Goal: Check status: Check status

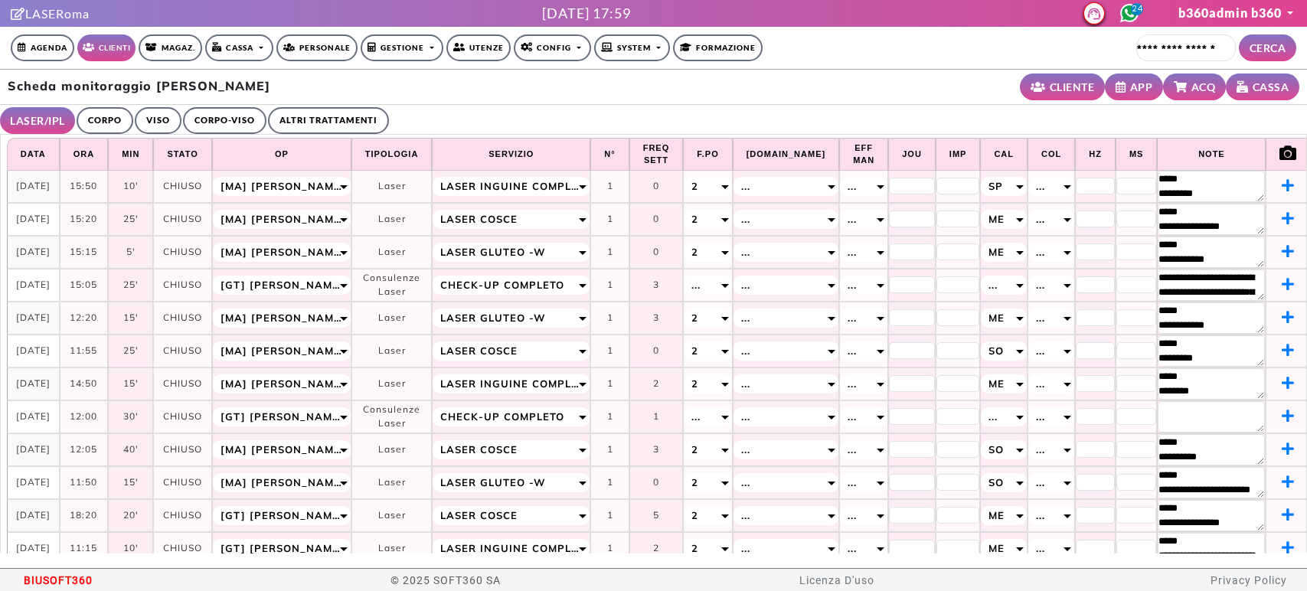
select select "**"
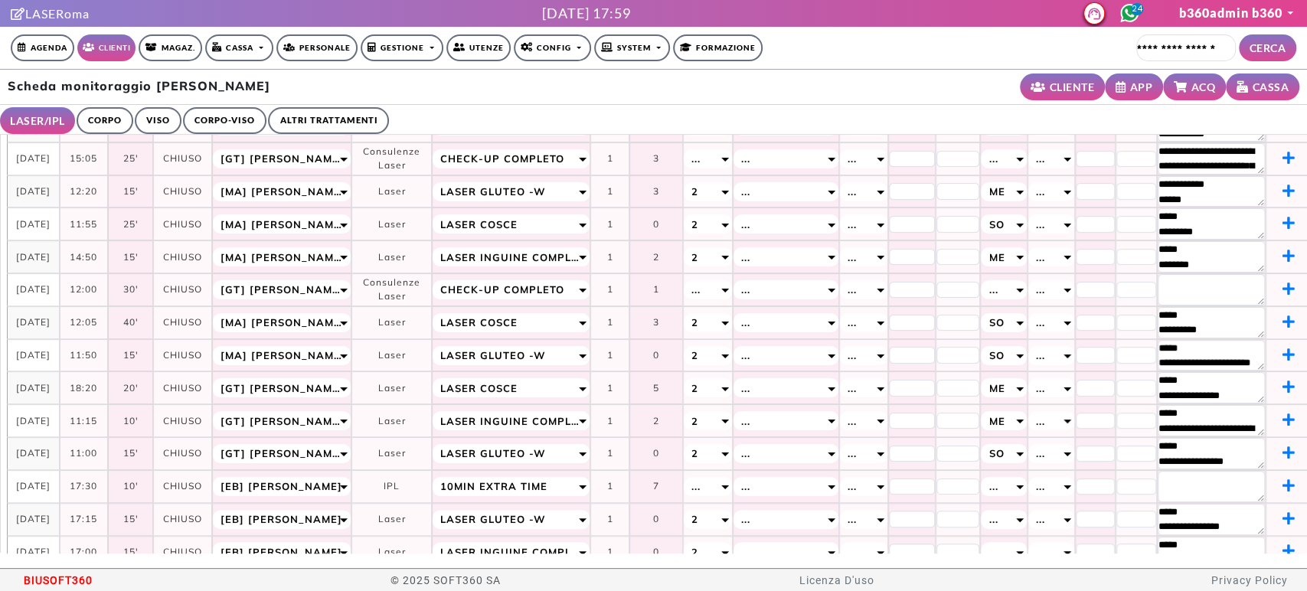
scroll to position [197, 0]
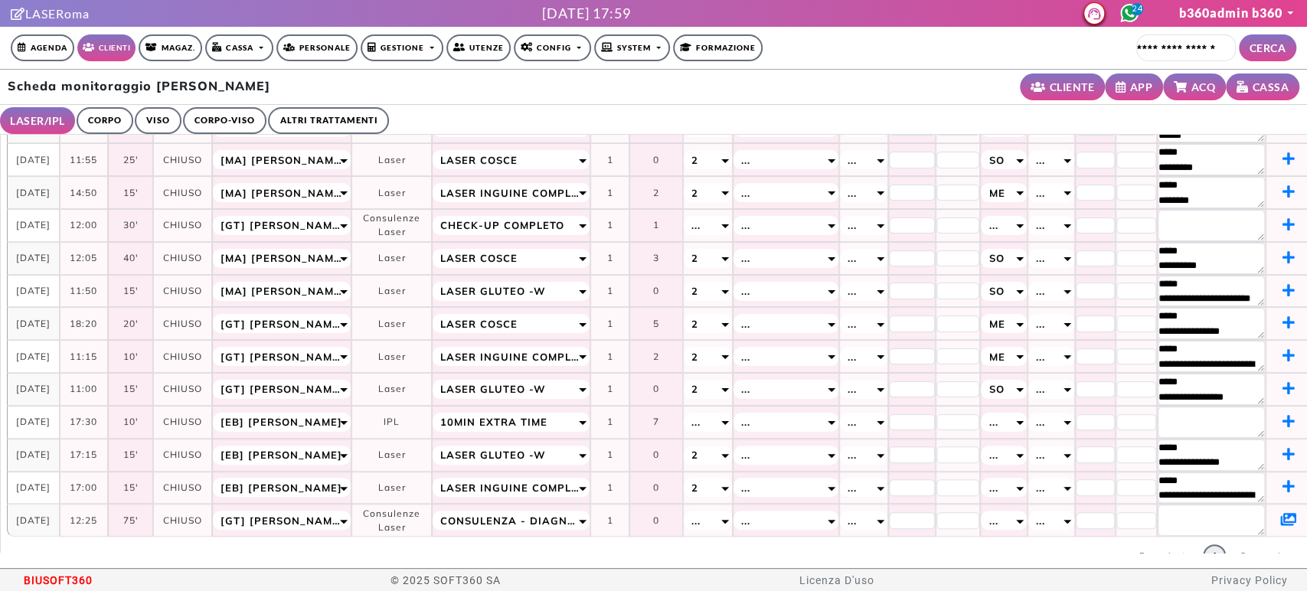
click at [1280, 512] on icon at bounding box center [1288, 519] width 16 height 14
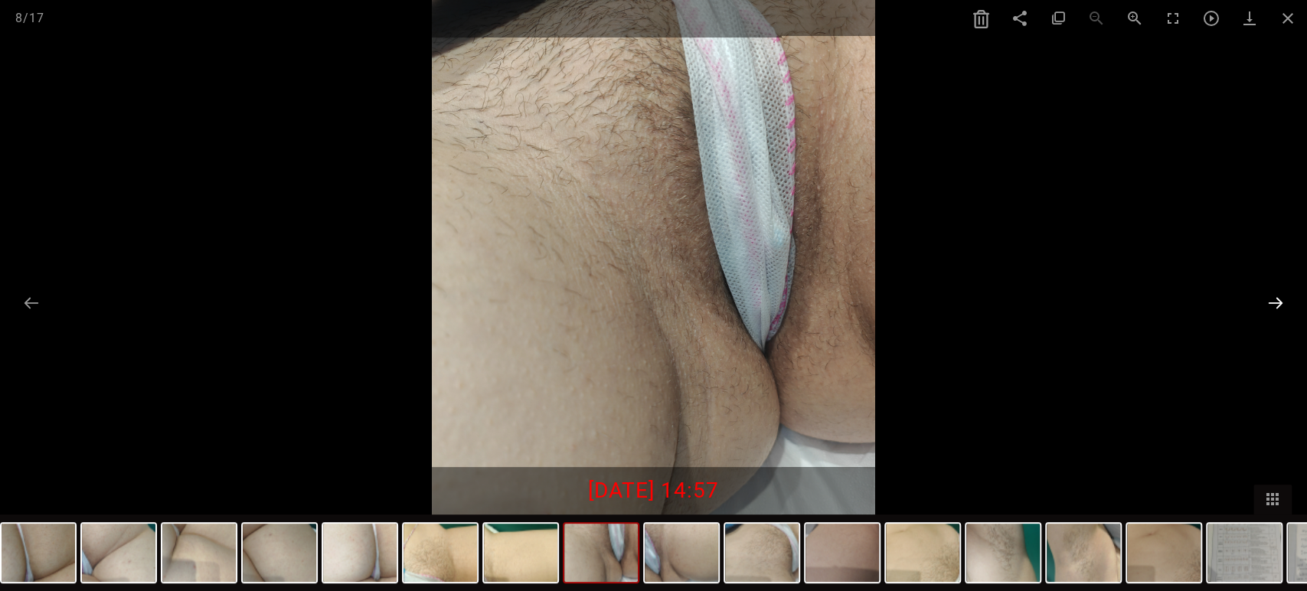
click at [1274, 298] on button at bounding box center [1276, 303] width 32 height 30
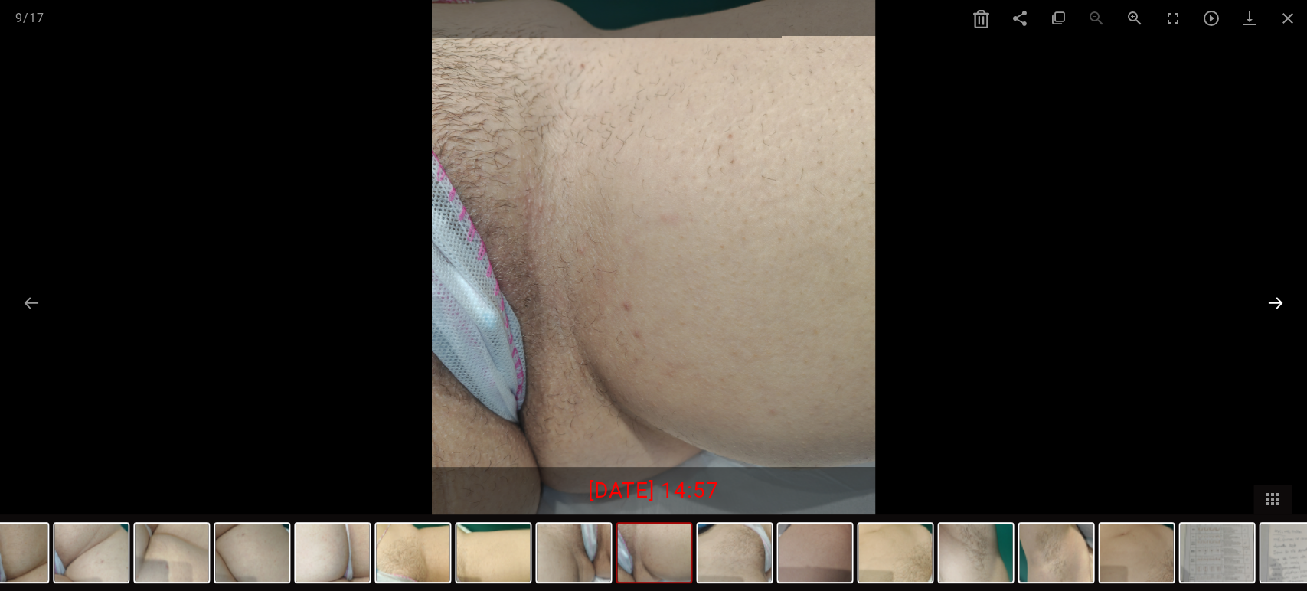
click at [1274, 298] on button at bounding box center [1276, 303] width 32 height 30
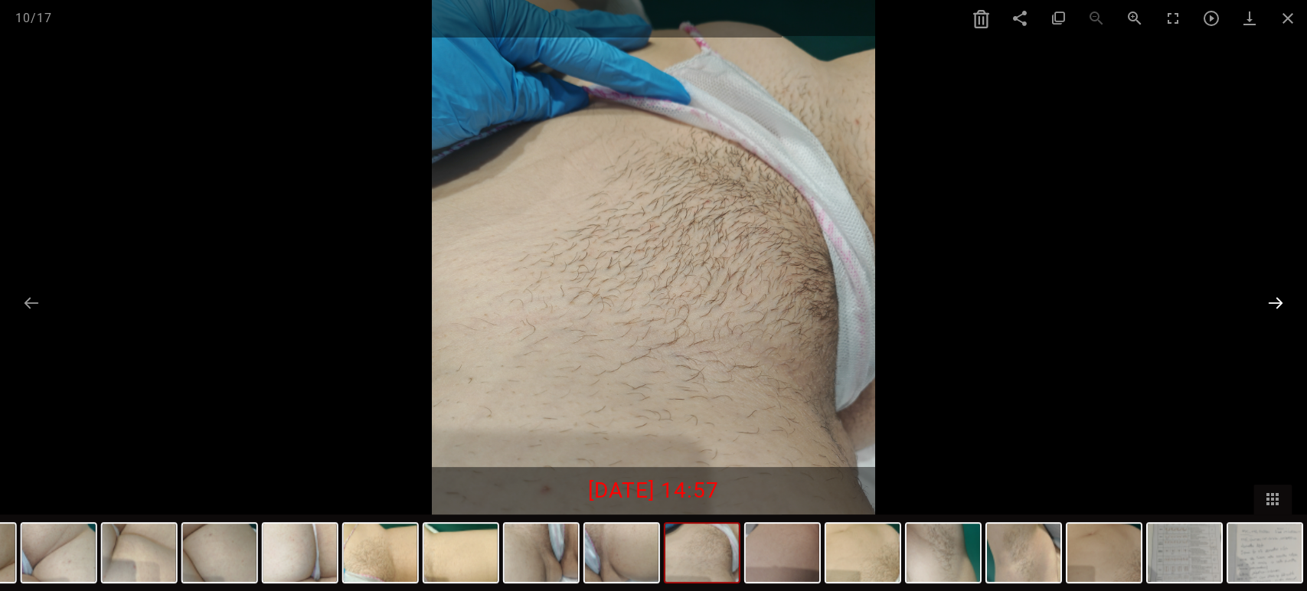
click at [1274, 298] on button at bounding box center [1276, 303] width 32 height 30
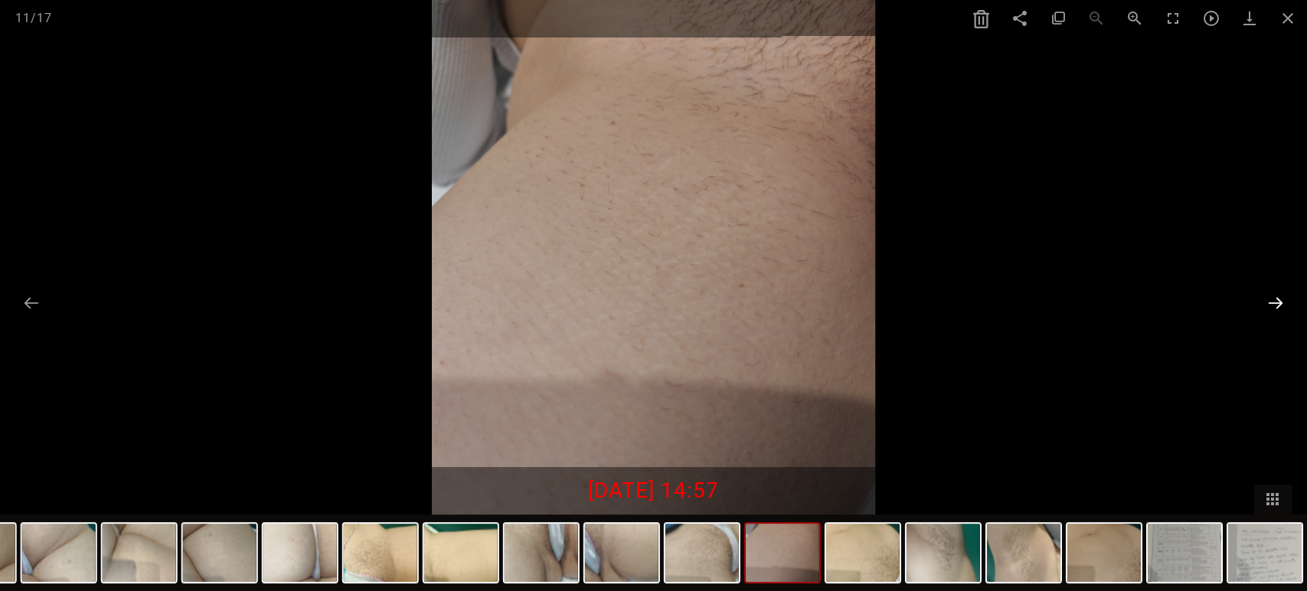
click at [1274, 298] on button at bounding box center [1276, 303] width 32 height 30
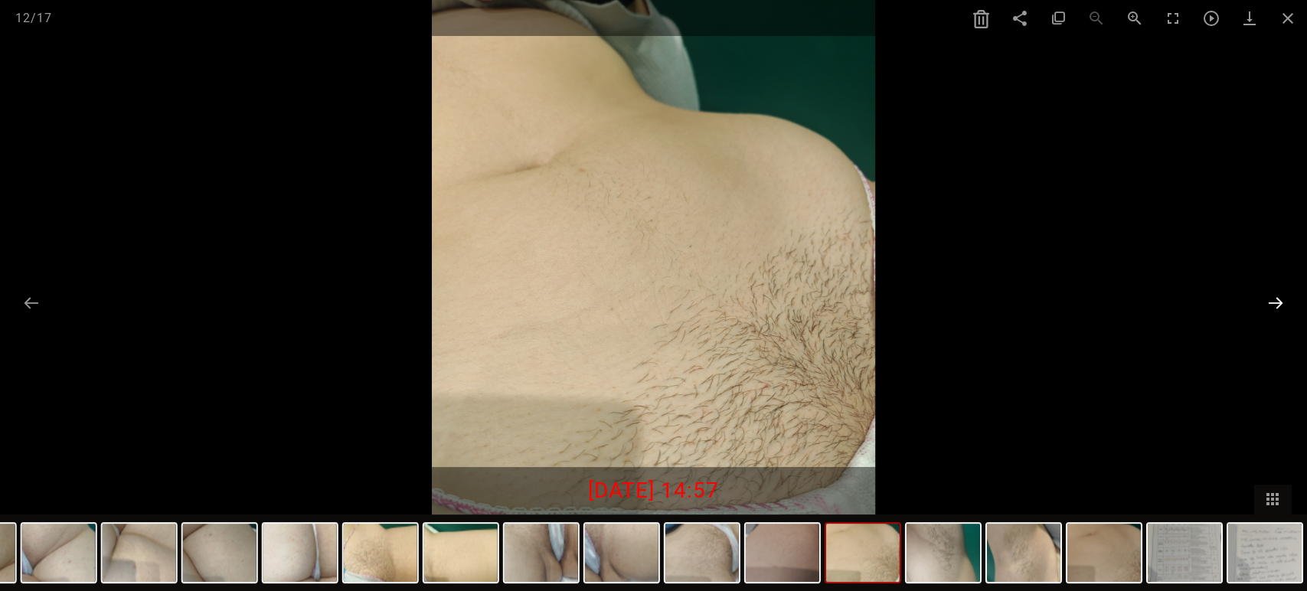
click at [1274, 298] on button at bounding box center [1276, 303] width 32 height 30
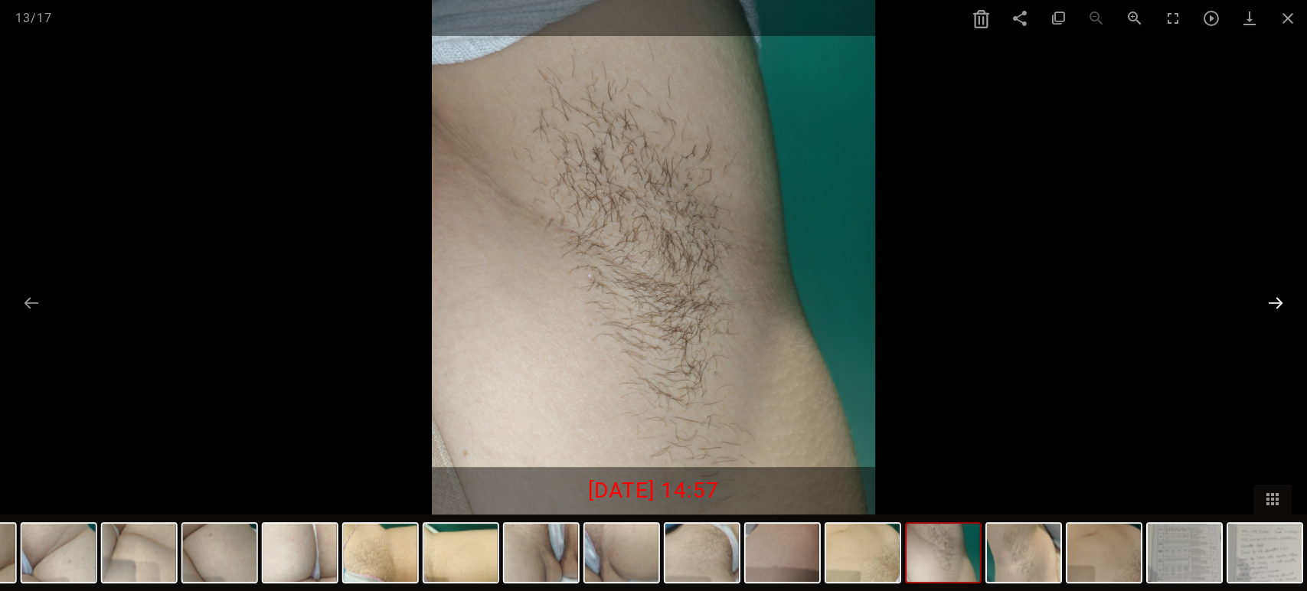
click at [1274, 298] on button at bounding box center [1276, 303] width 32 height 30
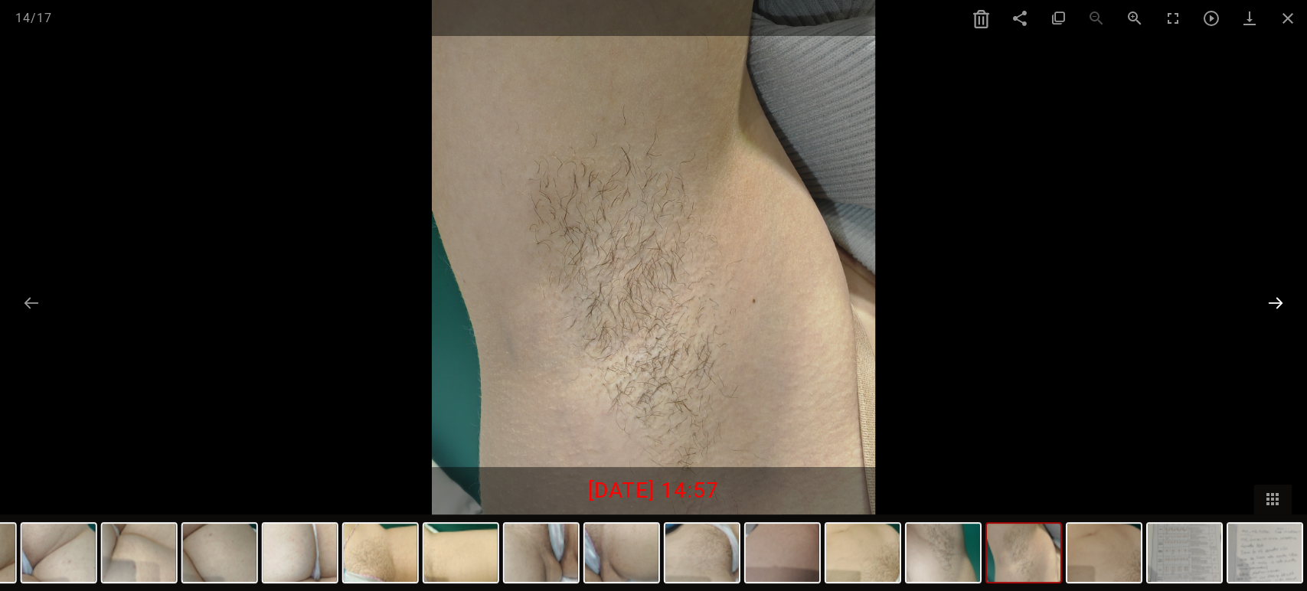
click at [1274, 298] on button at bounding box center [1276, 303] width 32 height 30
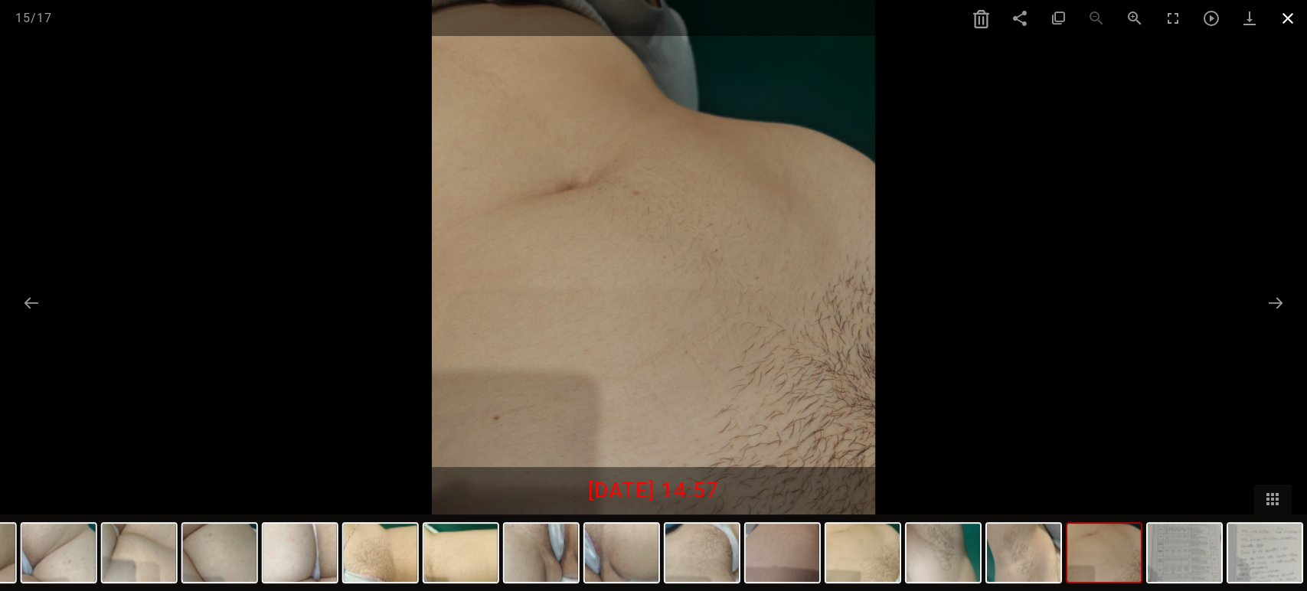
click at [1289, 19] on span at bounding box center [1288, 18] width 38 height 36
